Goal: Task Accomplishment & Management: Manage account settings

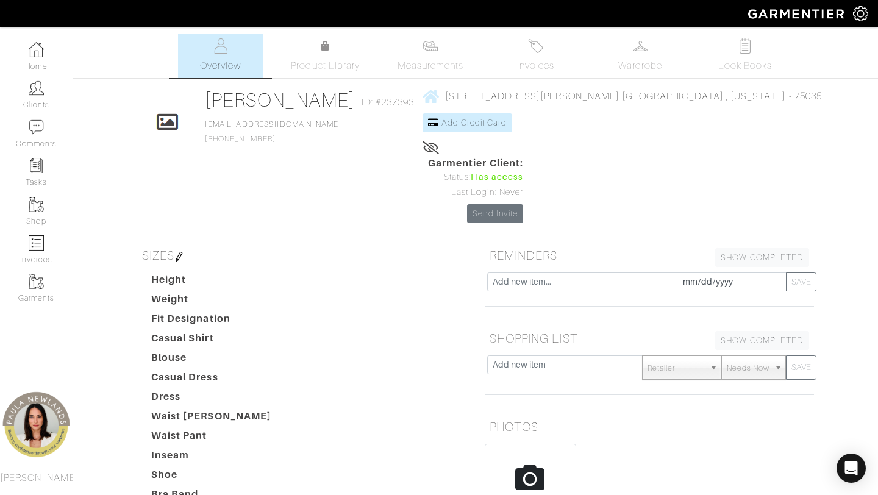
click at [184, 252] on img at bounding box center [179, 257] width 10 height 10
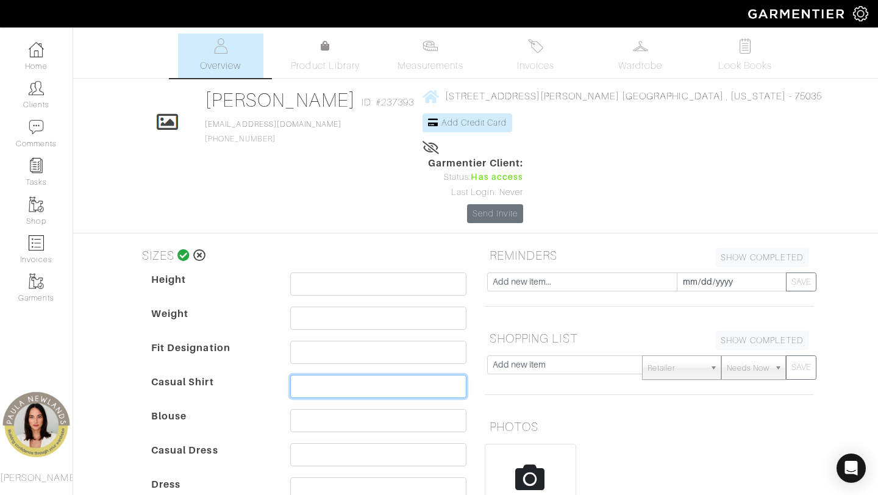
click at [303, 375] on input "text" at bounding box center [378, 386] width 176 height 23
drag, startPoint x: 454, startPoint y: 316, endPoint x: 185, endPoint y: 309, distance: 269.0
click at [185, 309] on div "Height Weight Fit Designation Casual Shirt Medium (P), Small or XSmall Blouse C…" at bounding box center [309, 478] width 334 height 410
type input "Medium (P), Small or XSmall"
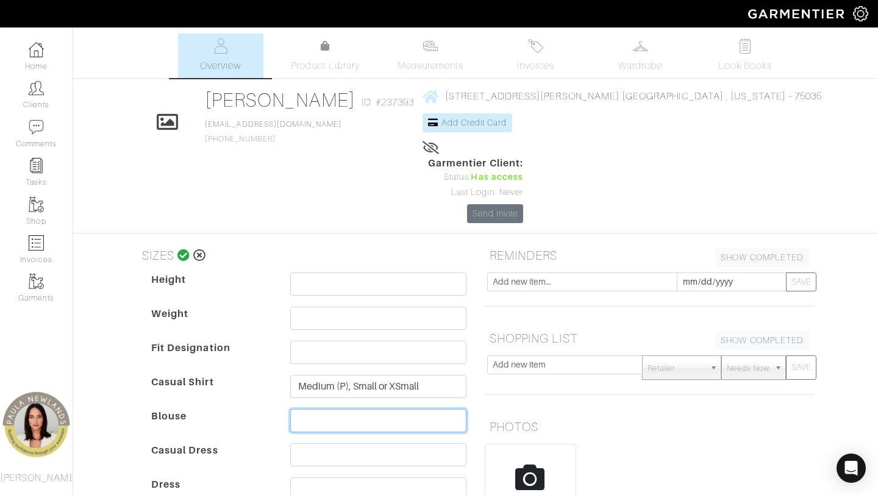
click at [316, 409] on input "text" at bounding box center [378, 420] width 176 height 23
paste input "Medium (P), Small or XSmall"
type input "Medium (P), Small or XSmall"
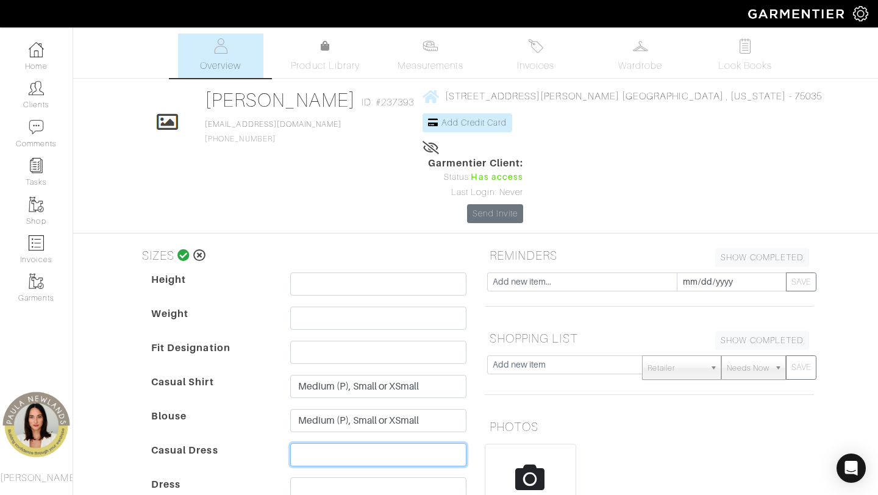
click at [324, 443] on input "text" at bounding box center [378, 454] width 176 height 23
type input "Small"
click at [323, 477] on input "text" at bounding box center [378, 488] width 176 height 23
type input "Small"
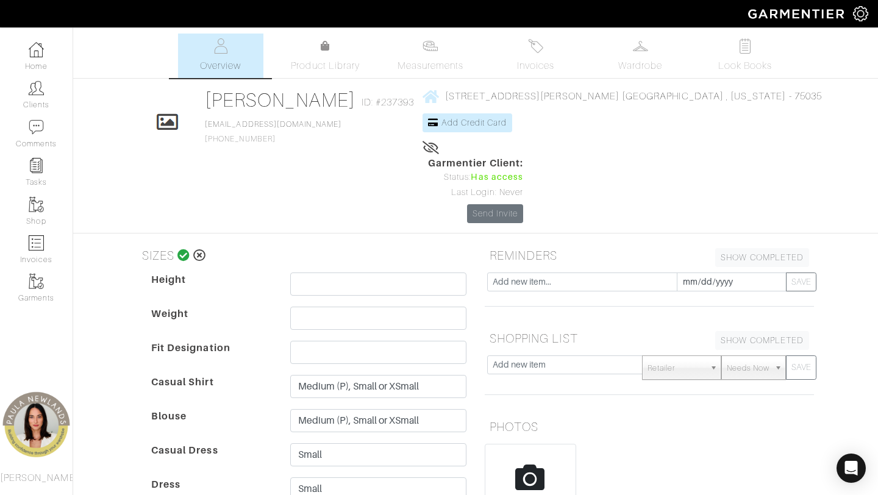
type input "6"
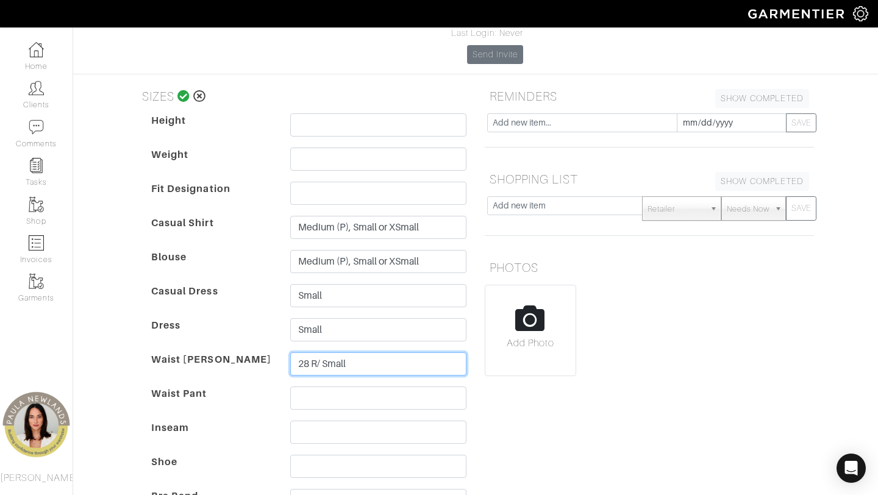
scroll to position [165, 0]
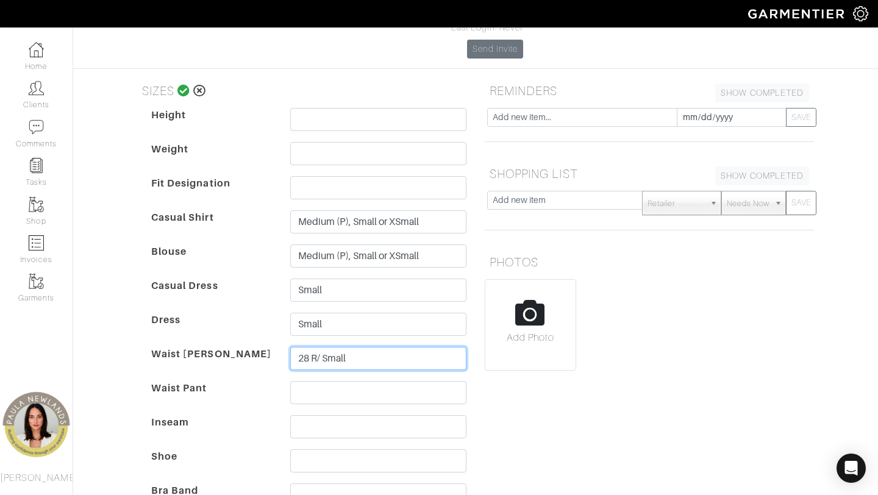
type input "28 R/ Small"
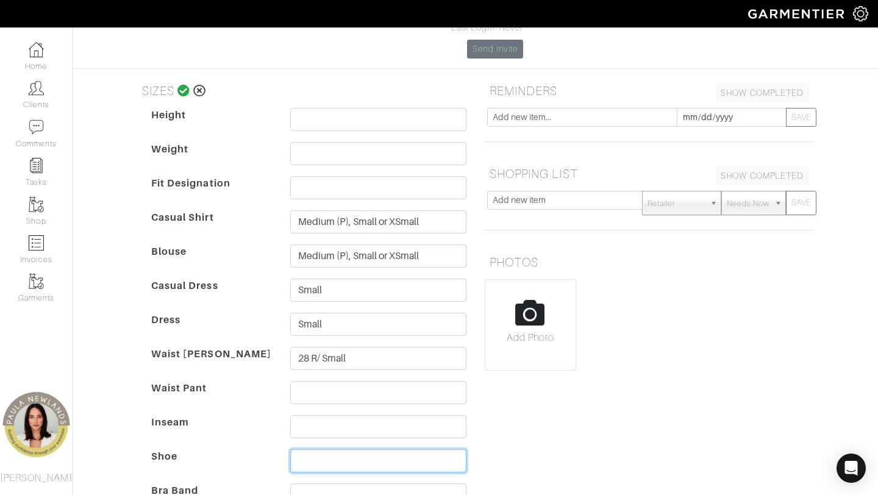
click at [307, 449] on input "text" at bounding box center [378, 460] width 176 height 23
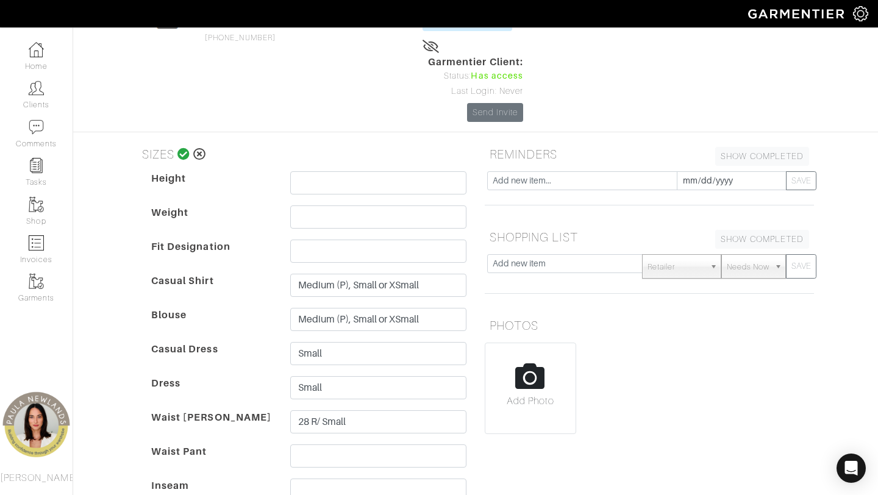
scroll to position [140, 0]
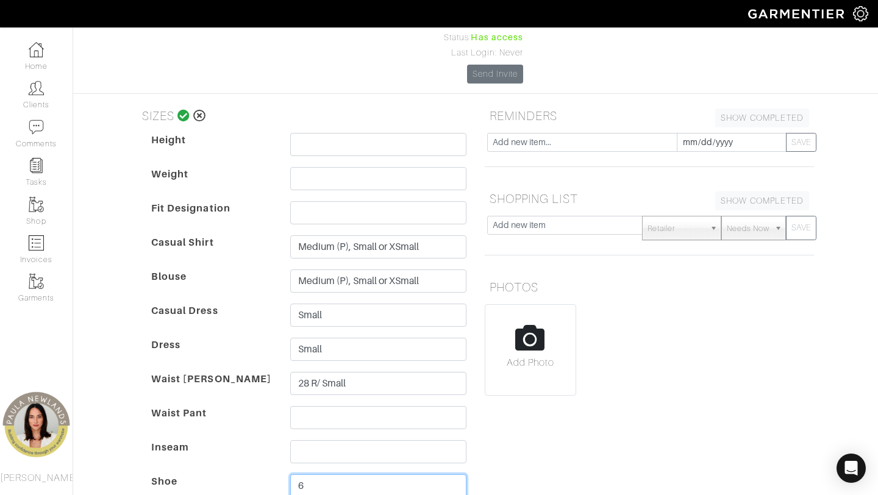
type input "6"
click at [181, 110] on icon at bounding box center [183, 116] width 13 height 12
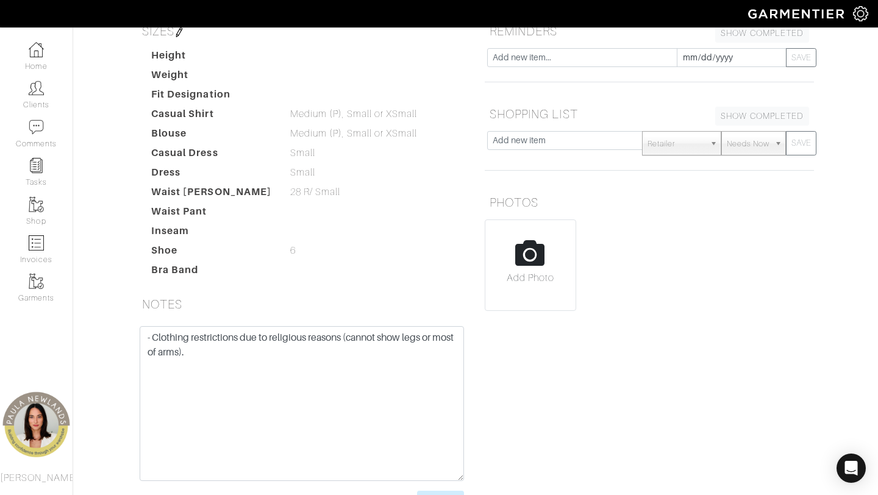
scroll to position [229, 0]
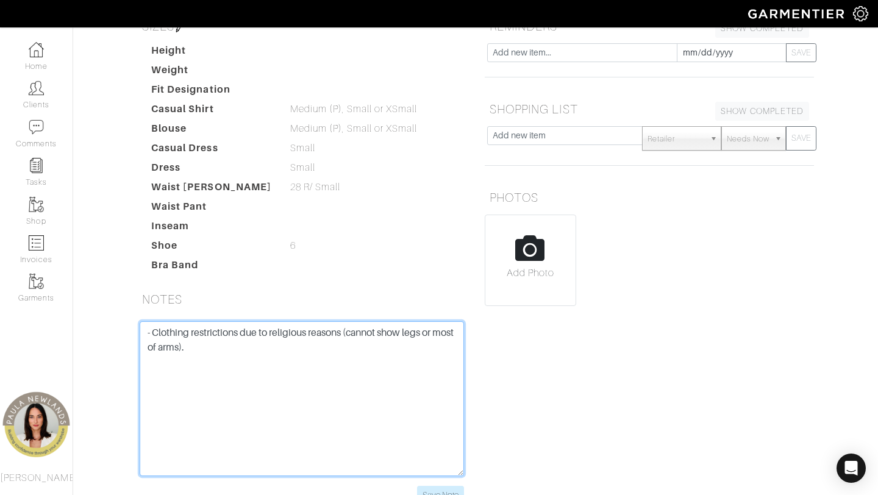
click at [216, 321] on textarea "- Clothing restrictions due to religious reasons (cannot show legs or most of a…" at bounding box center [302, 398] width 324 height 155
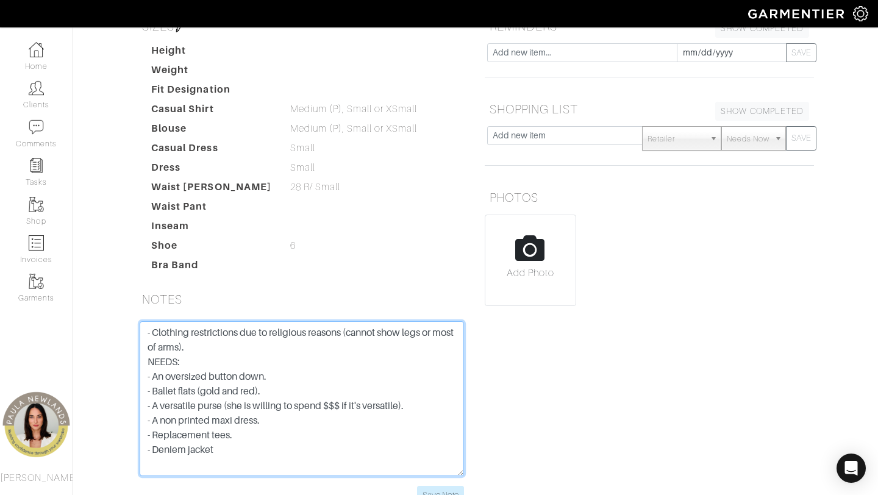
click at [148, 399] on textarea "- Clothing restrictions due to religious reasons (cannot show legs or most of a…" at bounding box center [302, 398] width 324 height 155
click at [165, 387] on textarea "- Clothing restrictions due to religious reasons (cannot show legs or most of a…" at bounding box center [302, 398] width 324 height 155
click at [173, 382] on textarea "- Clothing restrictions due to religious reasons (cannot show legs or most of a…" at bounding box center [302, 398] width 324 height 155
click at [179, 382] on textarea "- Clothing restrictions due to religious reasons (cannot show legs or most of a…" at bounding box center [302, 398] width 324 height 155
drag, startPoint x: 188, startPoint y: 382, endPoint x: 152, endPoint y: 382, distance: 36.0
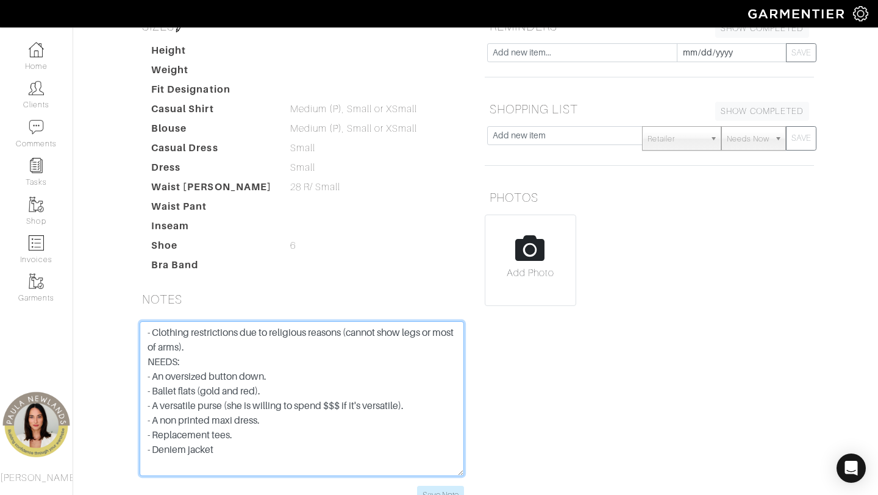
click at [152, 382] on textarea "- Clothing restrictions due to religious reasons (cannot show legs or most of a…" at bounding box center [302, 398] width 324 height 155
click at [228, 386] on textarea "- Clothing restrictions due to religious reasons (cannot show legs or most of a…" at bounding box center [302, 398] width 324 height 155
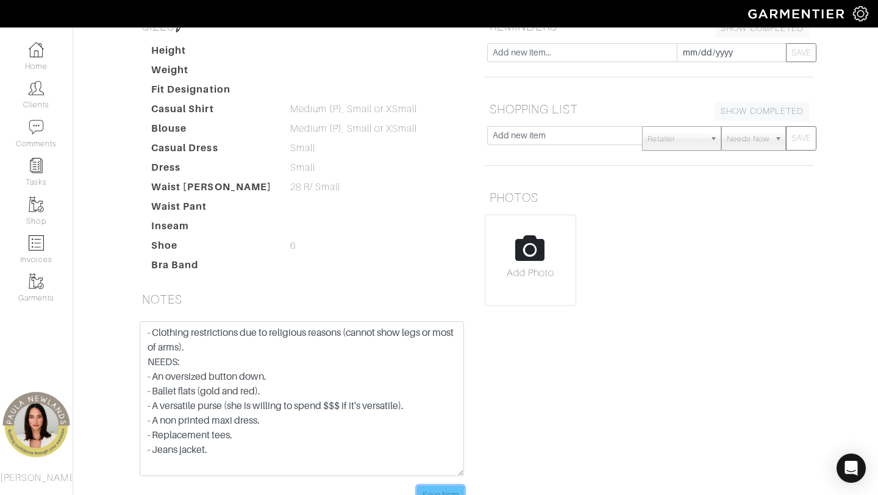
click at [446, 486] on input "Save Note" at bounding box center [440, 495] width 47 height 19
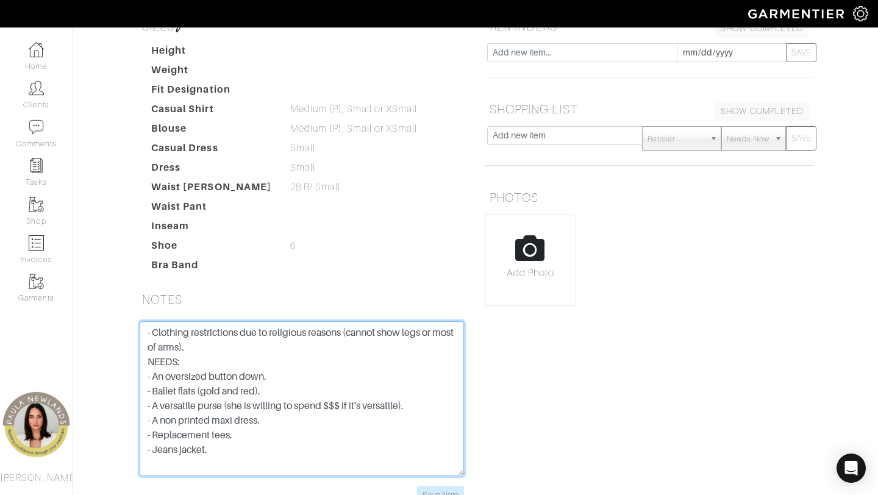
click at [177, 382] on textarea "- Clothing restrictions due to religious reasons (cannot show legs or most of a…" at bounding box center [302, 398] width 324 height 155
click at [234, 380] on textarea "- Clothing restrictions due to religious reasons (cannot show legs or most of a…" at bounding box center [302, 398] width 324 height 155
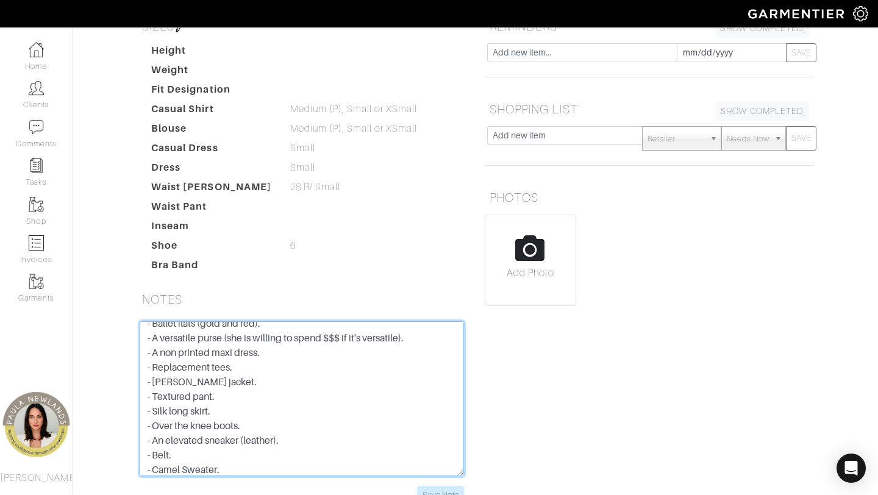
scroll to position [82, 0]
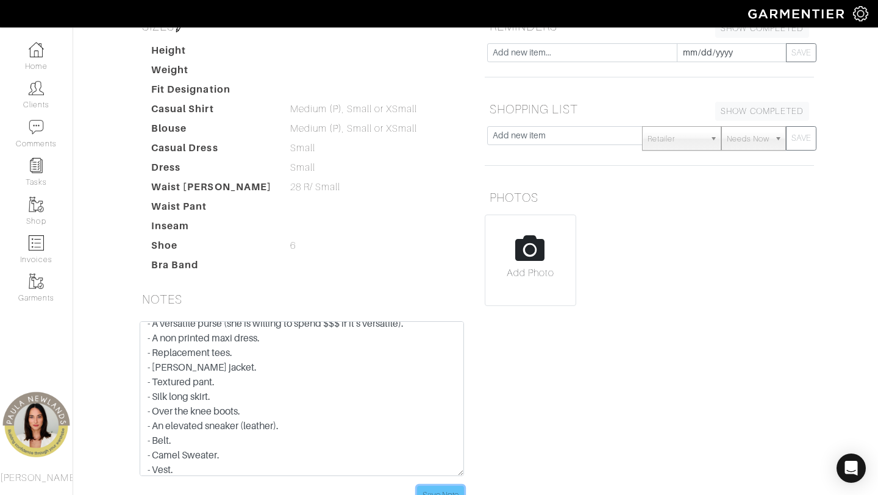
click at [449, 486] on input "Save Note" at bounding box center [440, 495] width 47 height 19
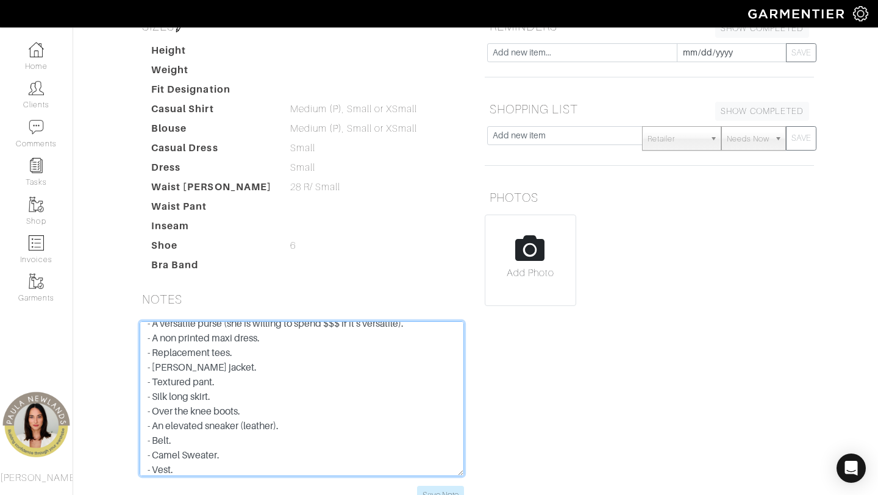
click at [262, 324] on textarea "- Clothing restrictions due to religious reasons (cannot show legs or most of a…" at bounding box center [302, 398] width 324 height 155
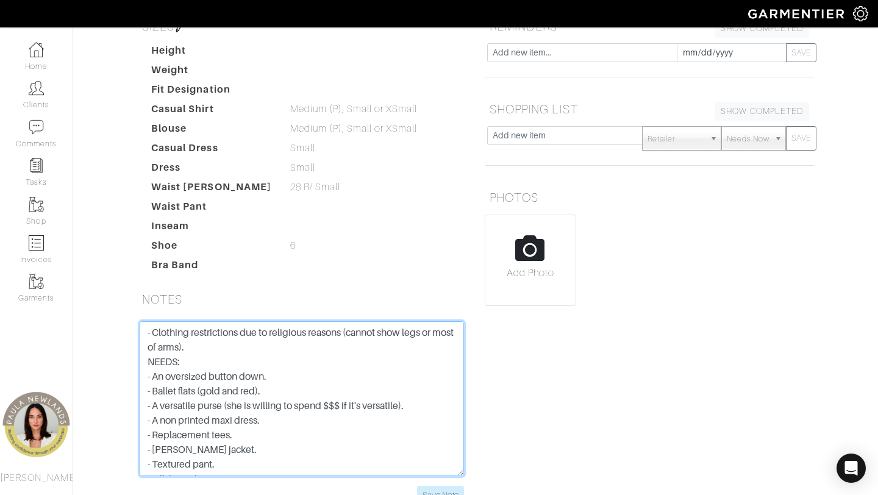
click at [230, 321] on textarea "- Clothing restrictions due to religious reasons (cannot show legs or most of a…" at bounding box center [302, 398] width 324 height 155
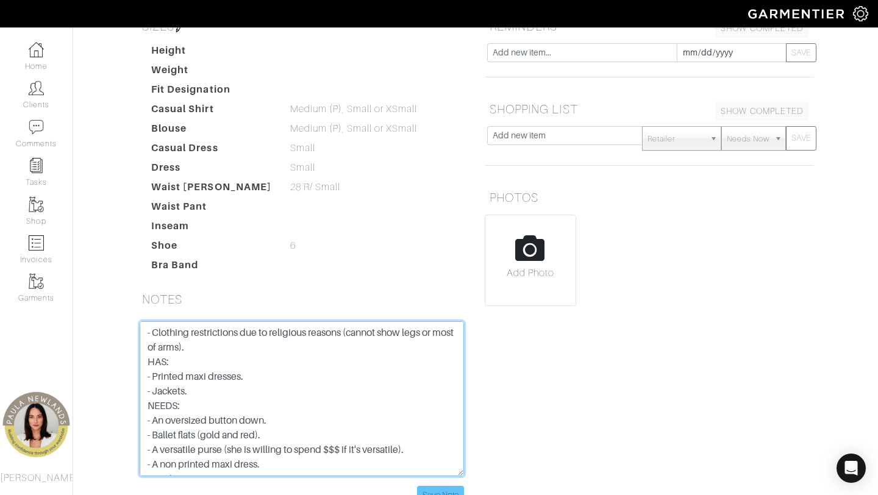
type textarea "- Clothing restrictions due to religious reasons (cannot show legs or most of a…"
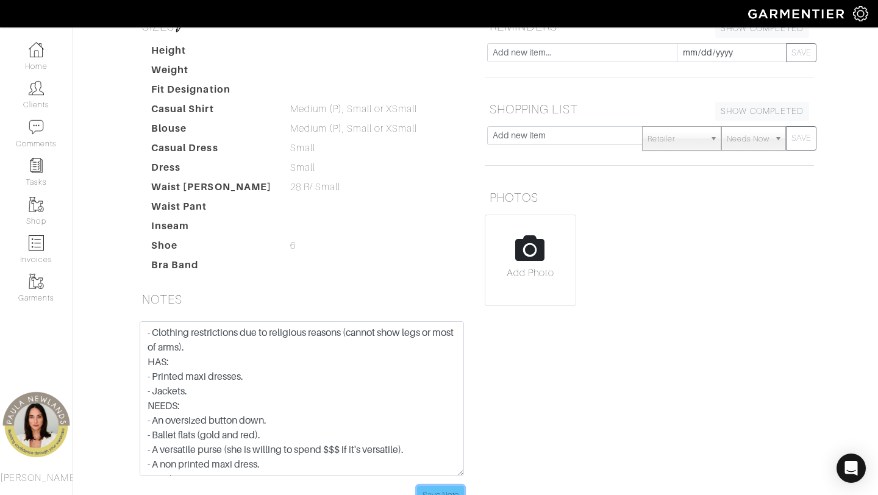
click at [432, 486] on input "Save Note" at bounding box center [440, 495] width 47 height 19
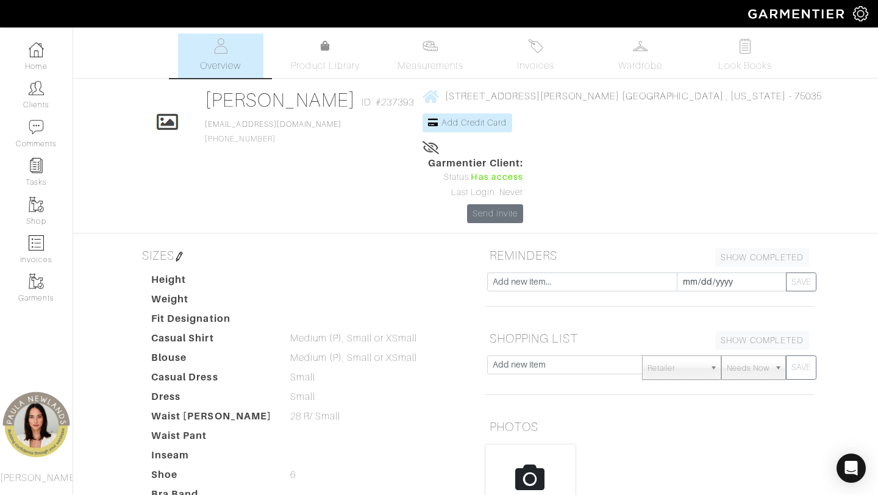
click at [320, 243] on h5 "SIZES" at bounding box center [301, 255] width 329 height 24
